Goal: Communication & Community: Share content

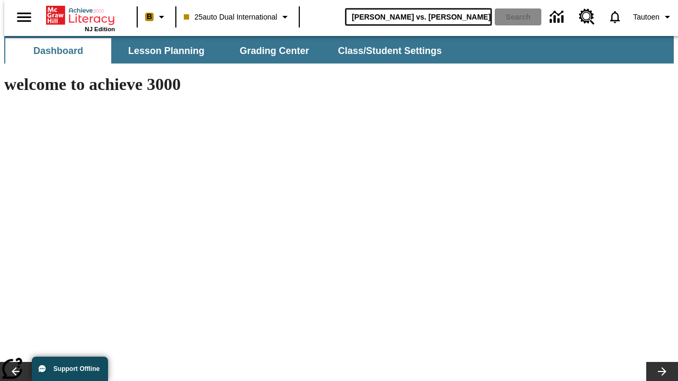
type input "Michelangelo vs. Leonardo"
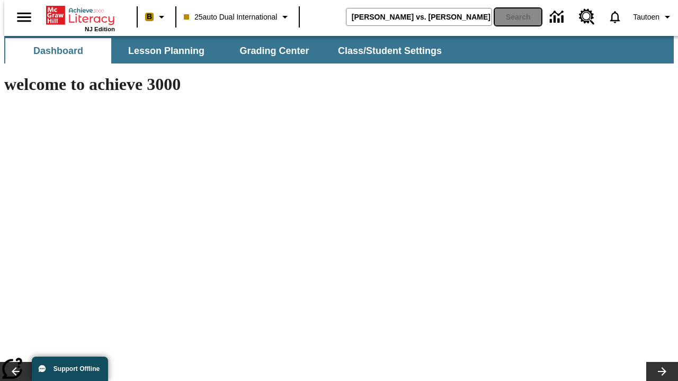
click at [511, 17] on button "Search" at bounding box center [518, 16] width 47 height 17
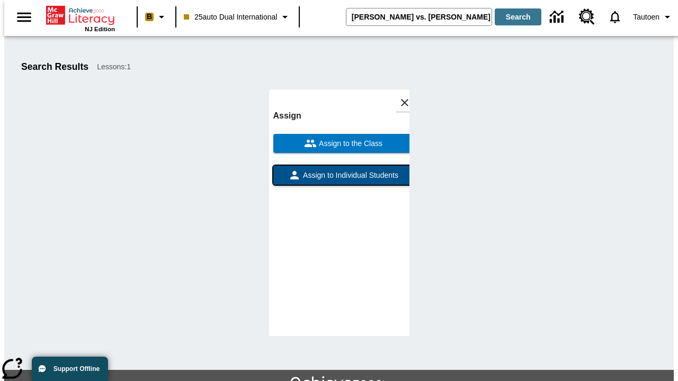
click at [339, 170] on span "Assign to Individual Students" at bounding box center [349, 175] width 97 height 11
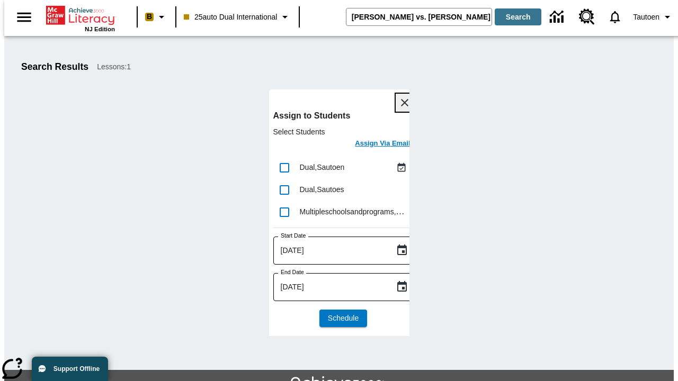
scroll to position [58, 0]
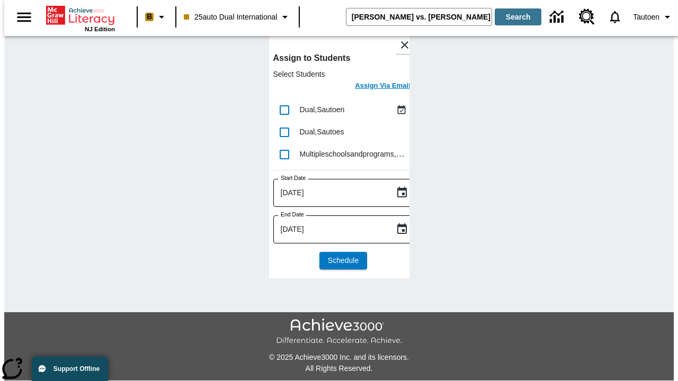
click at [374, 87] on h6 "Assign Via Email" at bounding box center [382, 86] width 55 height 12
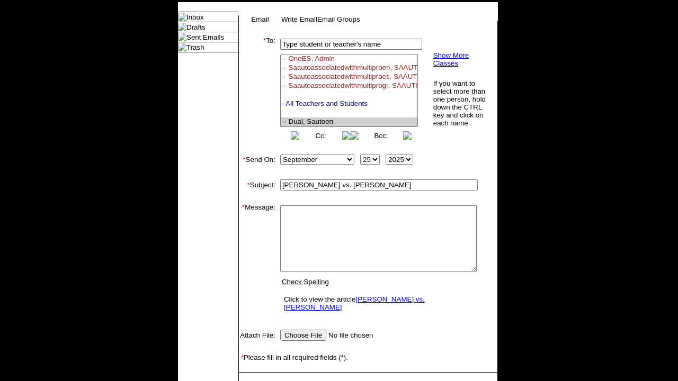
select select "U,21476361,1"
type textarea "email body message"
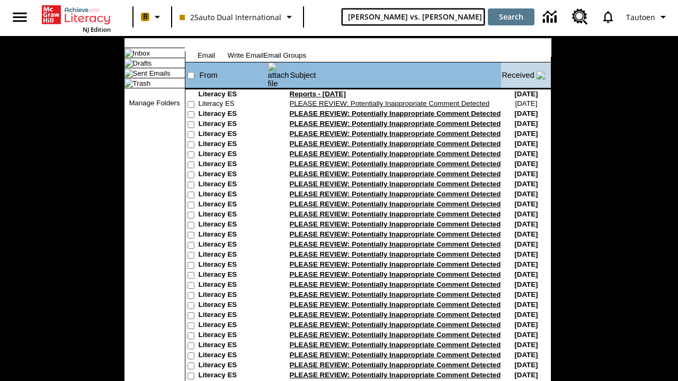
type input "[PERSON_NAME] vs. [PERSON_NAME]"
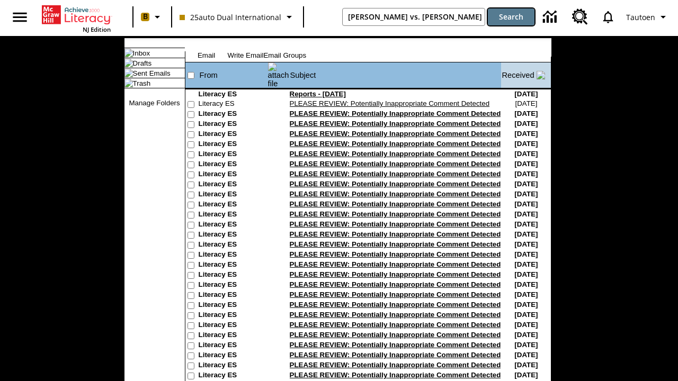
click at [511, 17] on button "Search" at bounding box center [511, 16] width 47 height 17
